Goal: Check status

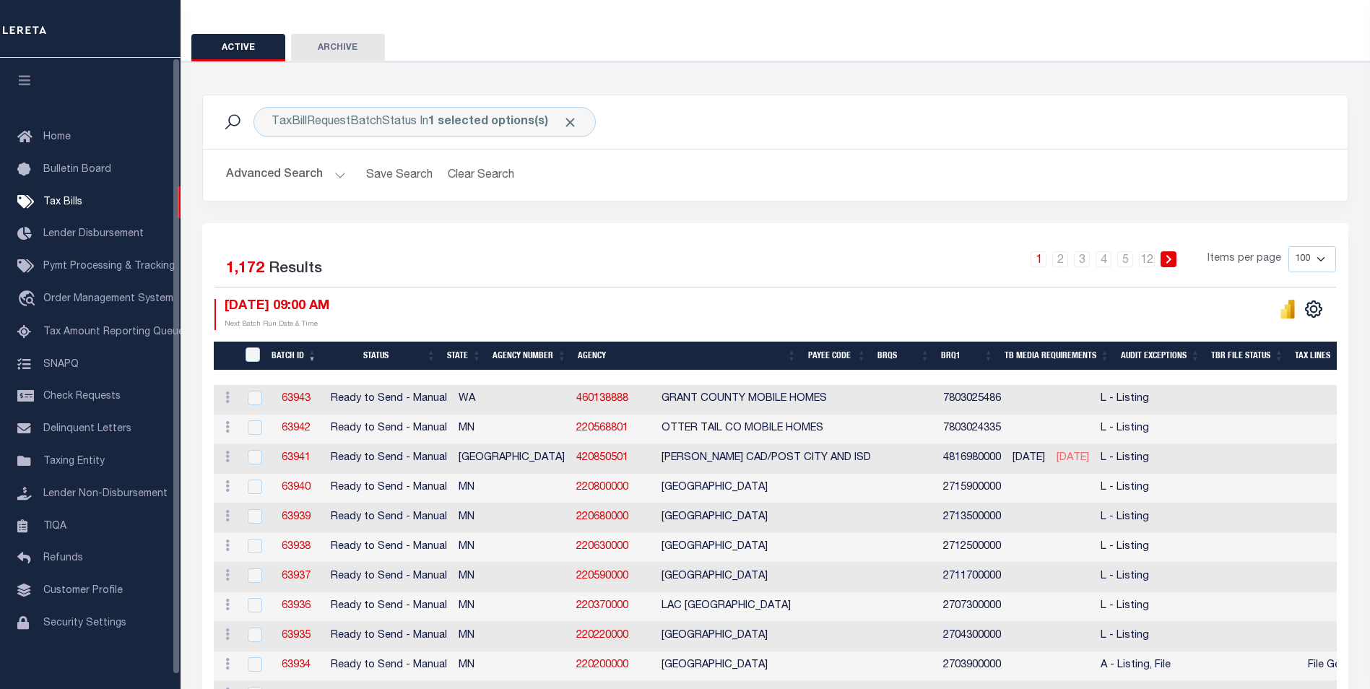
scroll to position [144, 0]
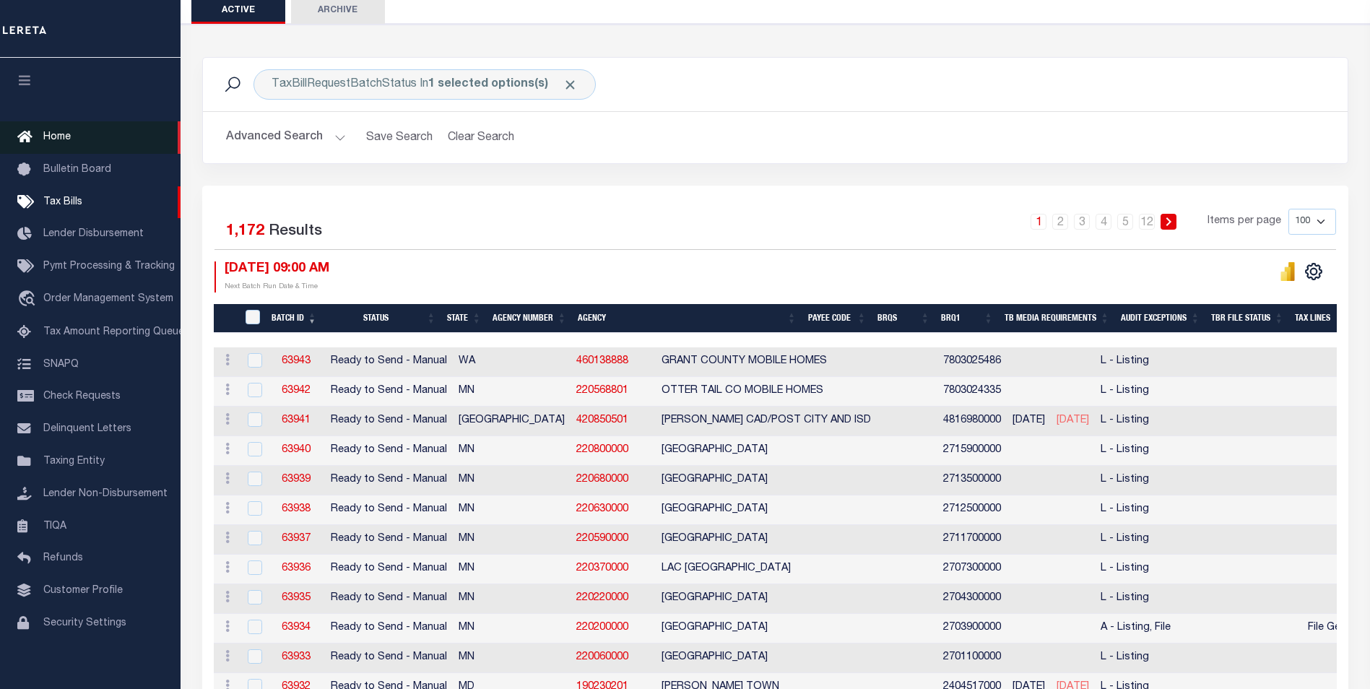
click at [60, 148] on link "Home" at bounding box center [90, 137] width 180 height 32
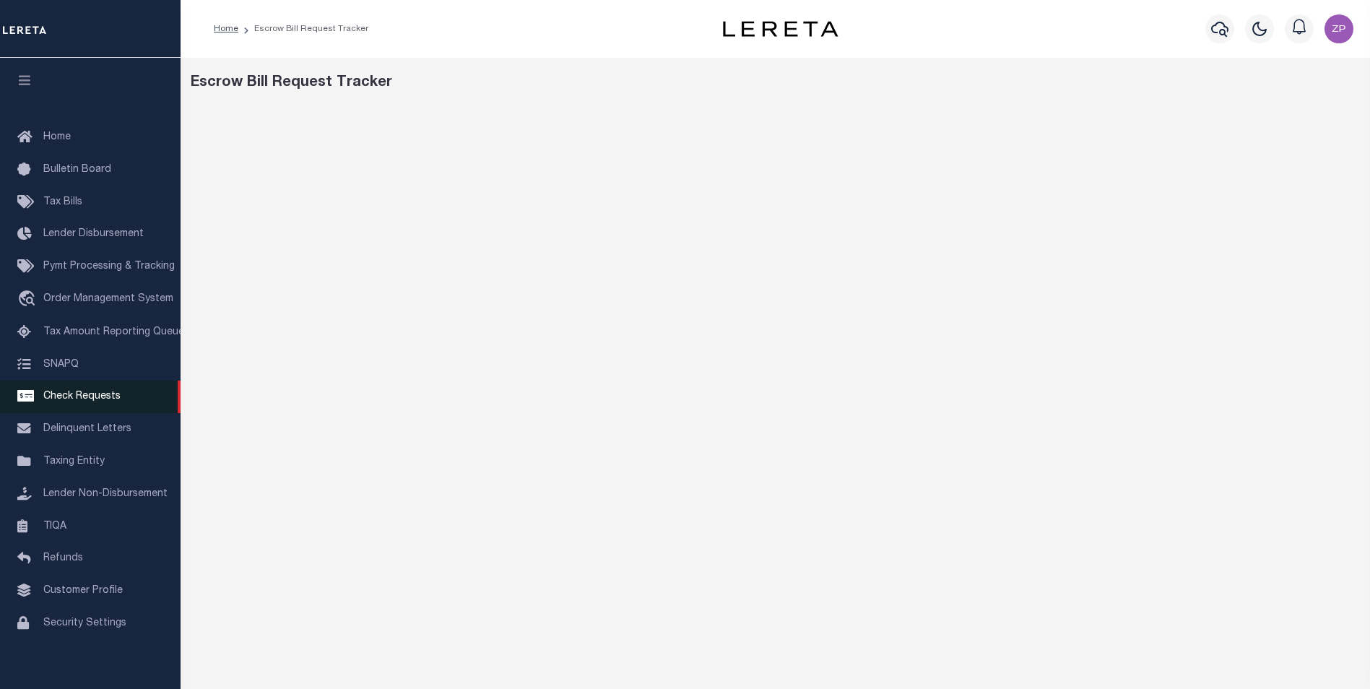
click at [62, 401] on span "Check Requests" at bounding box center [81, 396] width 77 height 10
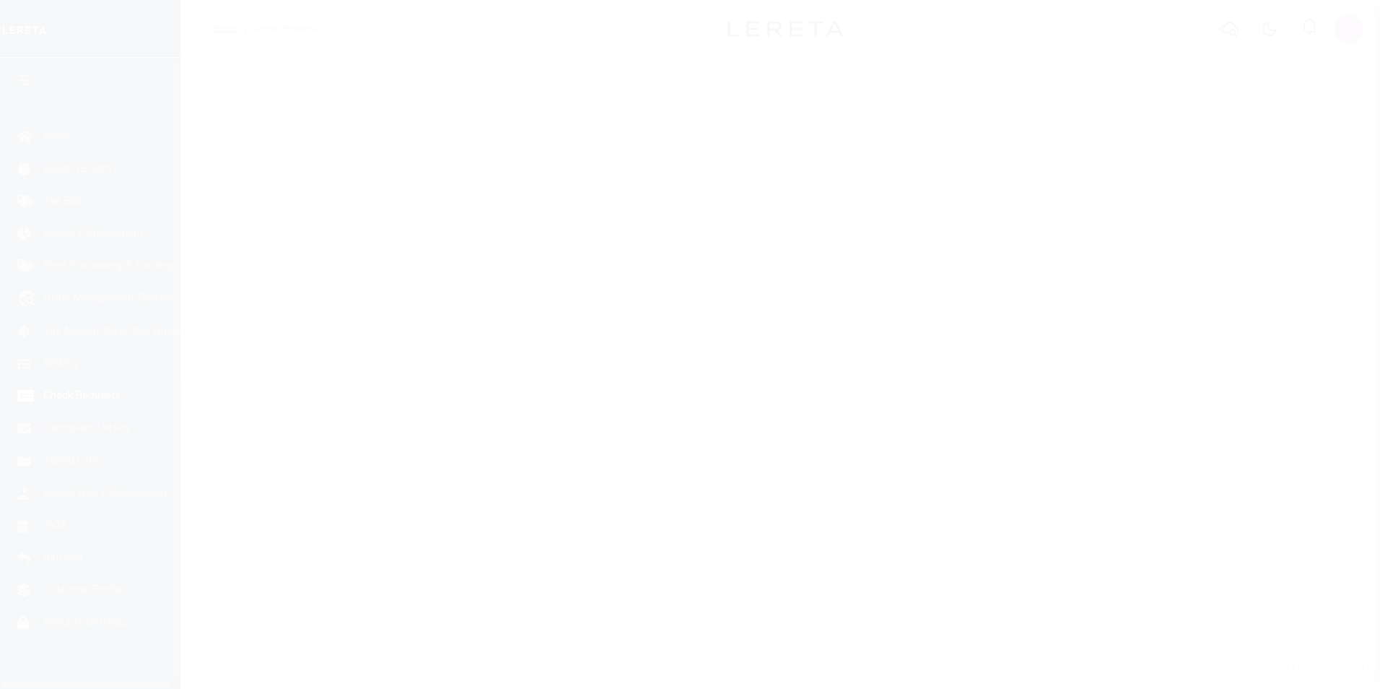
scroll to position [14, 0]
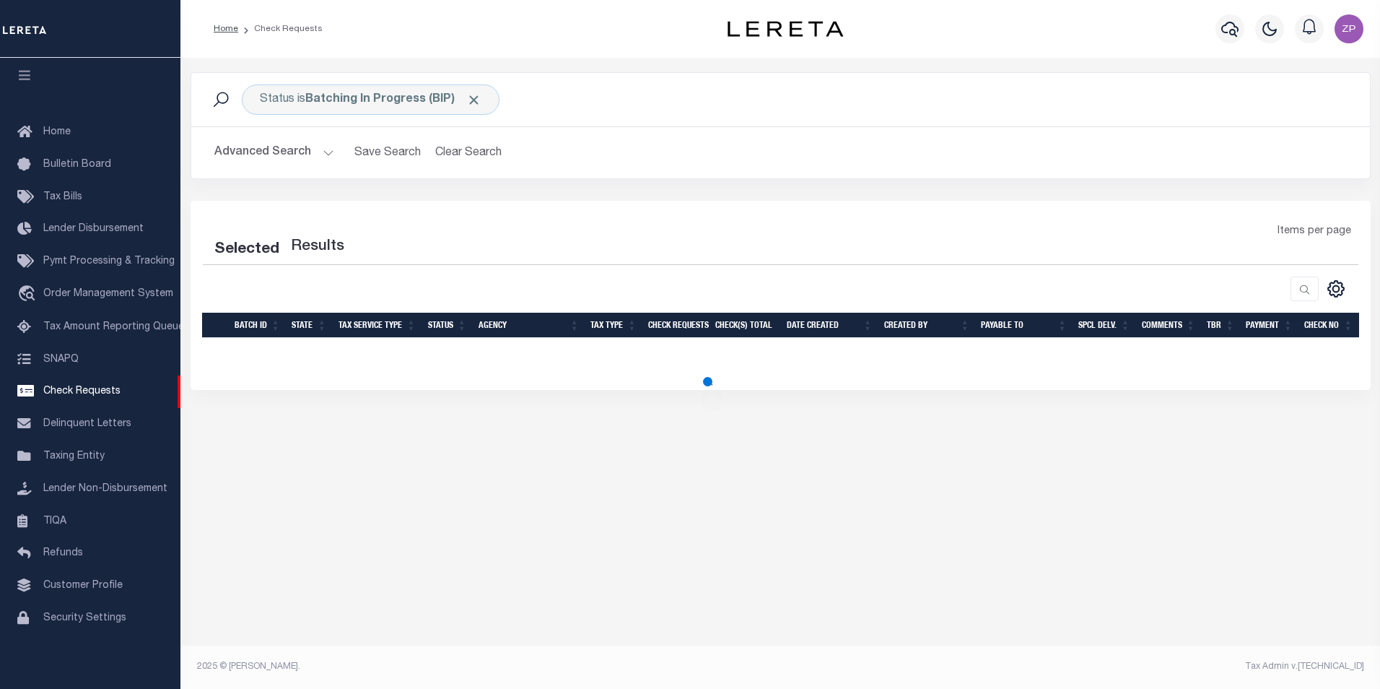
select select "50"
